Goal: Transaction & Acquisition: Purchase product/service

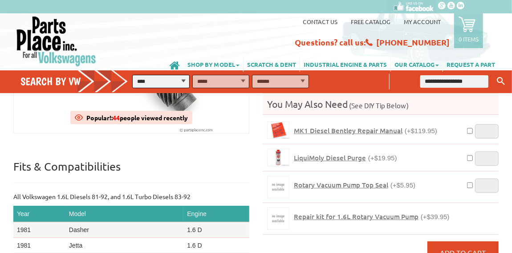
scroll to position [178, 0]
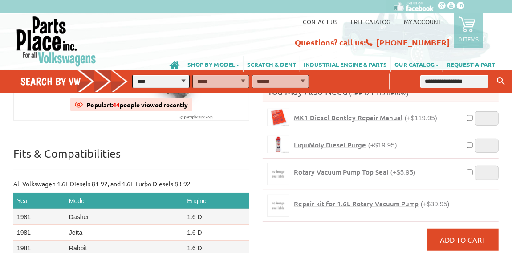
click at [362, 199] on span "Repair kit for 1.6L Rotary Vacuum Pump" at bounding box center [356, 203] width 125 height 9
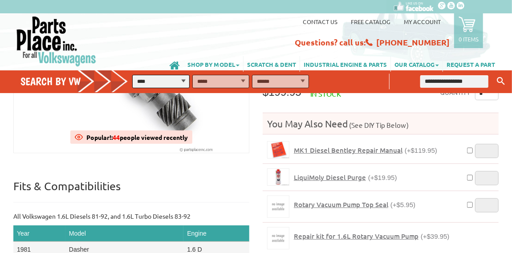
scroll to position [46, 0]
